Goal: Information Seeking & Learning: Find specific fact

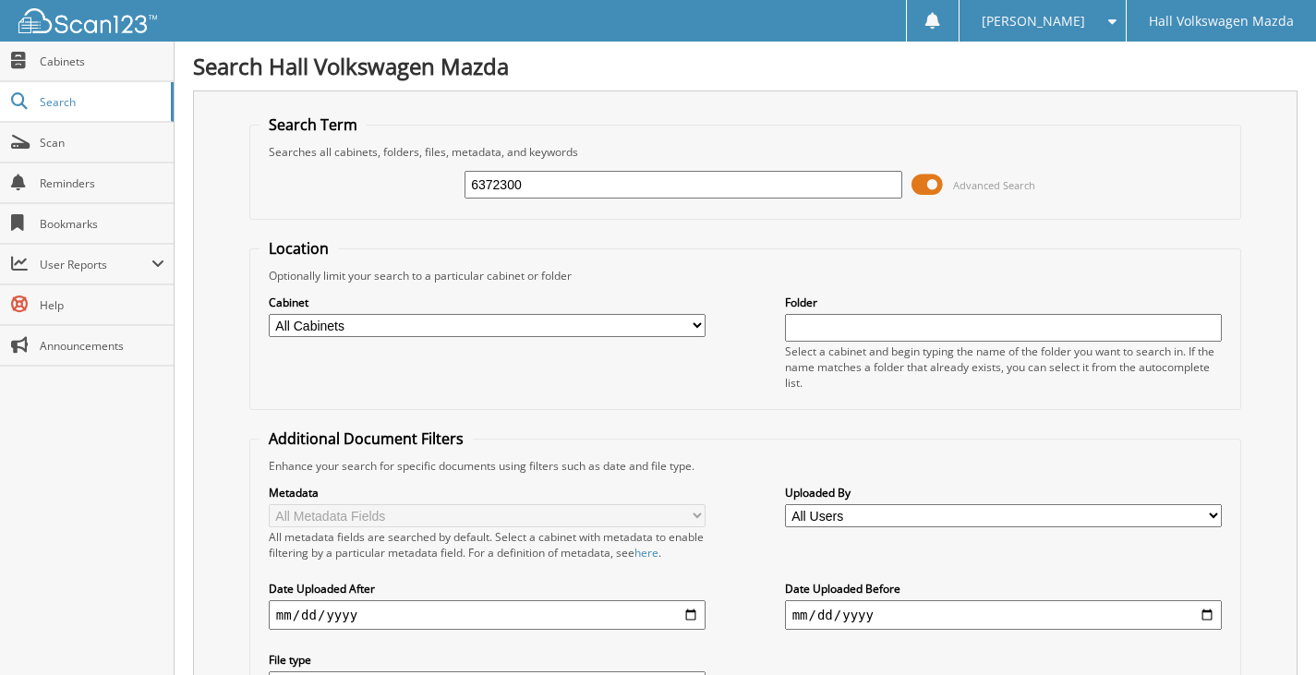
type input "6372300"
click at [929, 188] on span at bounding box center [927, 185] width 31 height 28
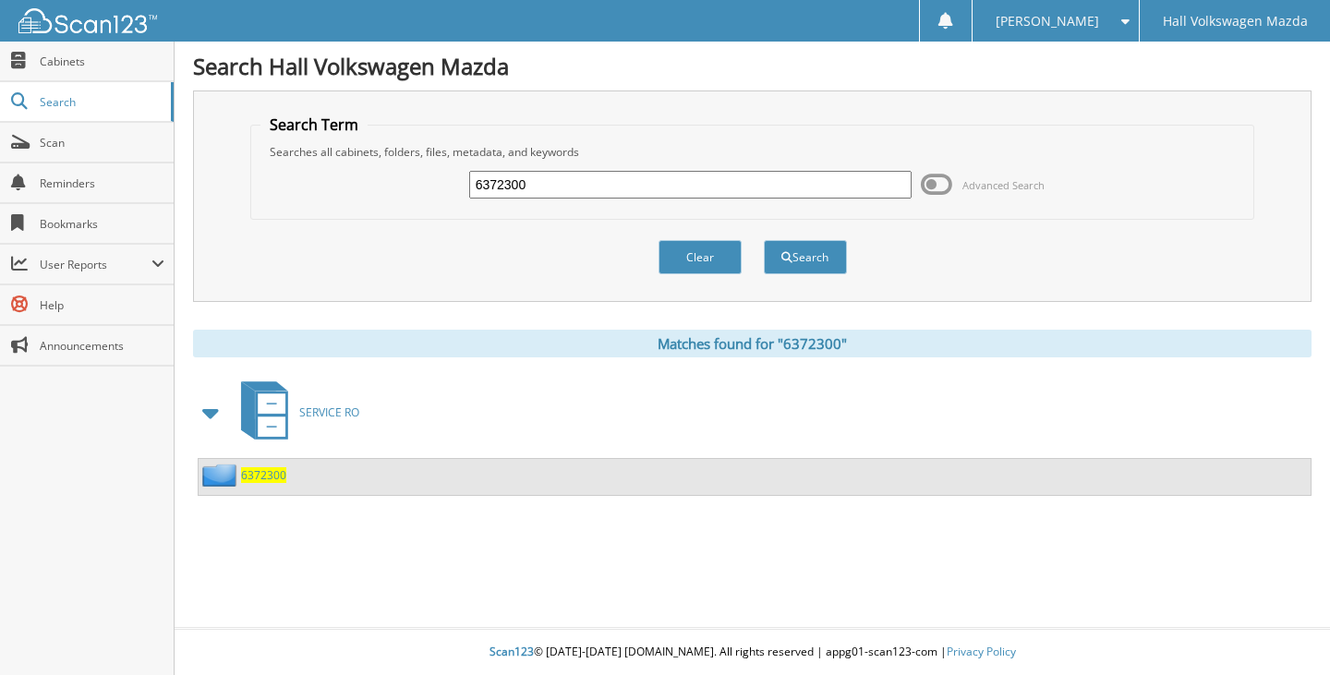
click at [248, 475] on span "6372300" at bounding box center [263, 475] width 45 height 16
